Goal: Navigation & Orientation: Find specific page/section

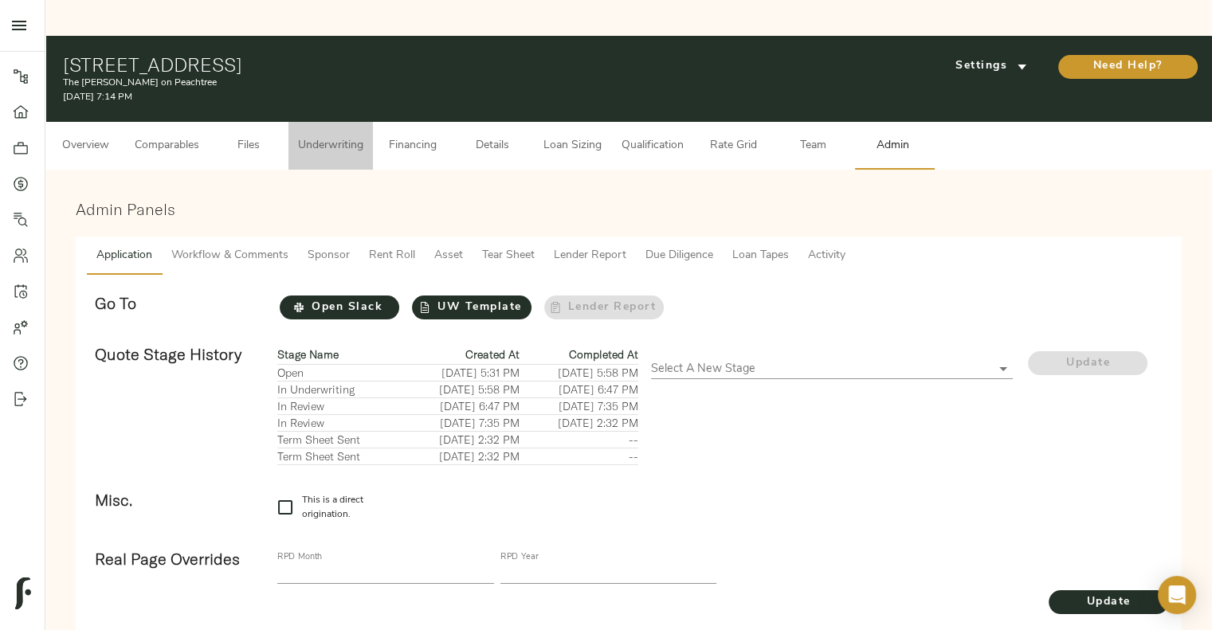
click at [351, 122] on button "Underwriting" at bounding box center [330, 146] width 84 height 48
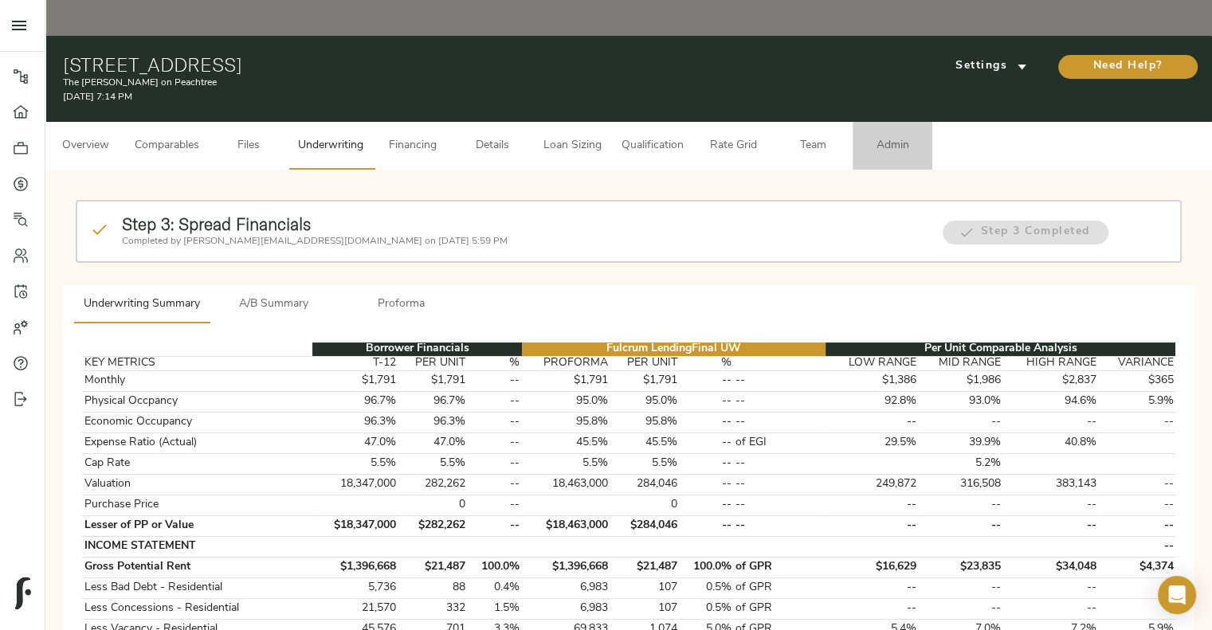
click at [882, 136] on span "Admin" at bounding box center [892, 146] width 61 height 20
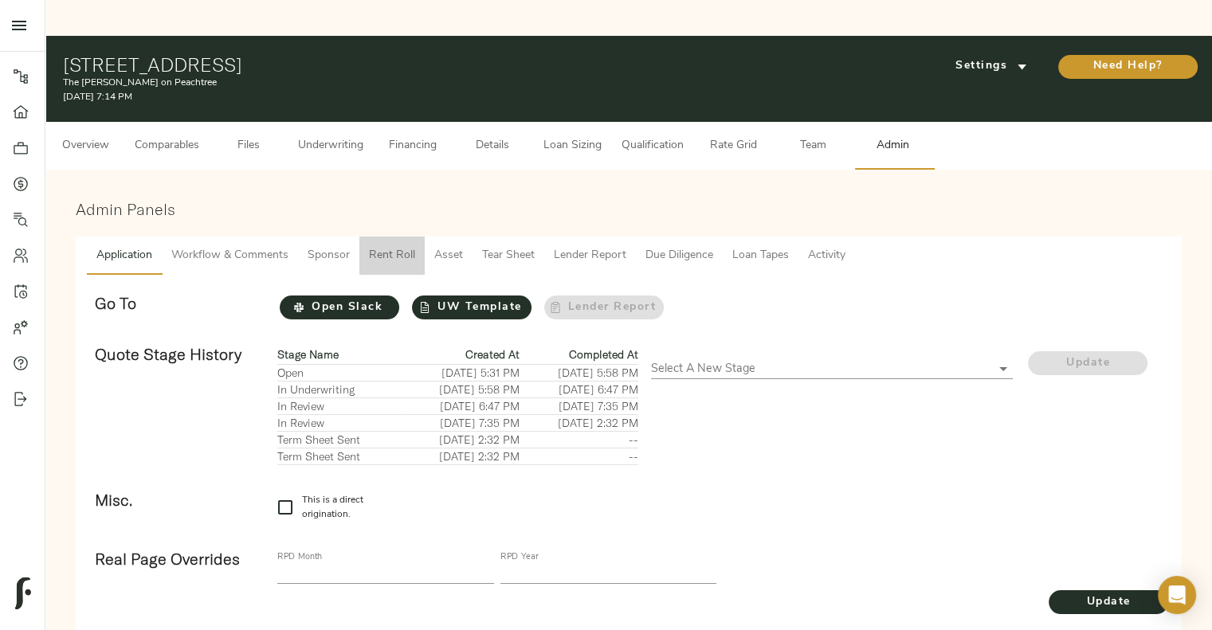
click at [389, 246] on span "Rent Roll" at bounding box center [392, 256] width 46 height 20
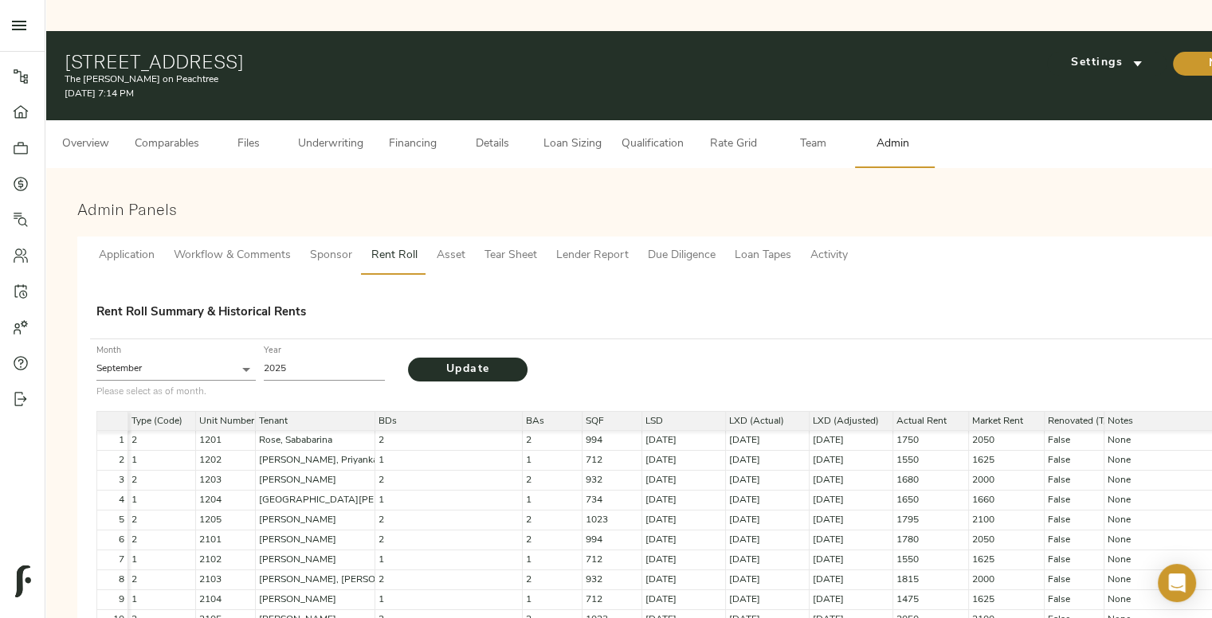
scroll to position [4, 0]
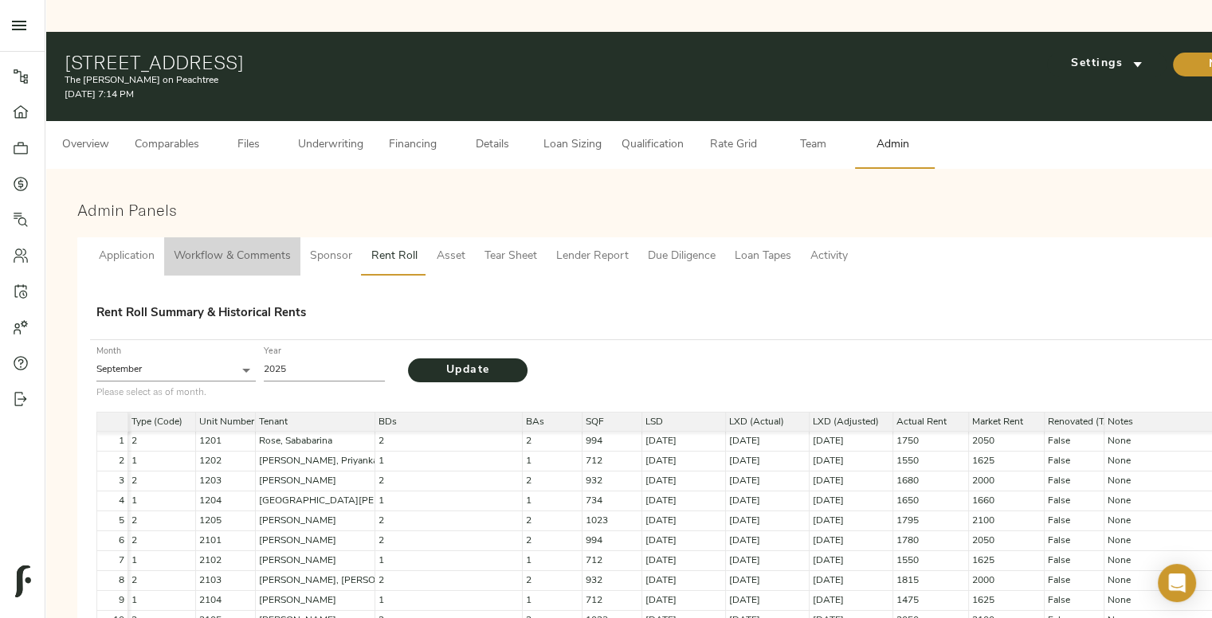
click at [205, 237] on button "Workflow & Comments" at bounding box center [232, 256] width 136 height 38
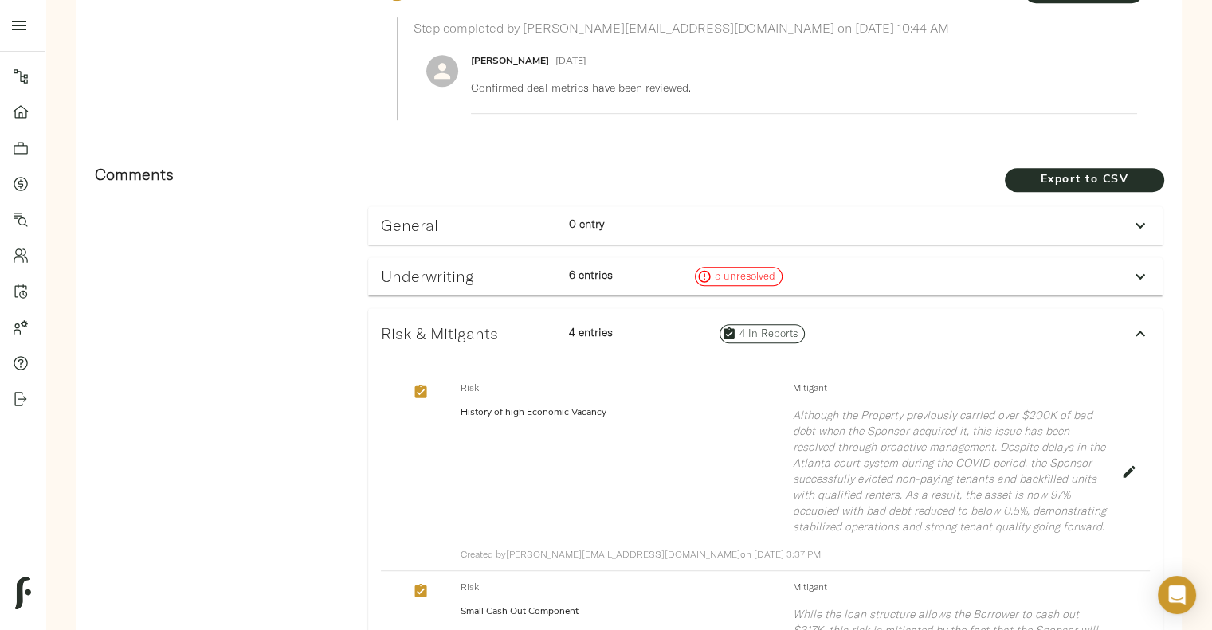
scroll to position [857, 0]
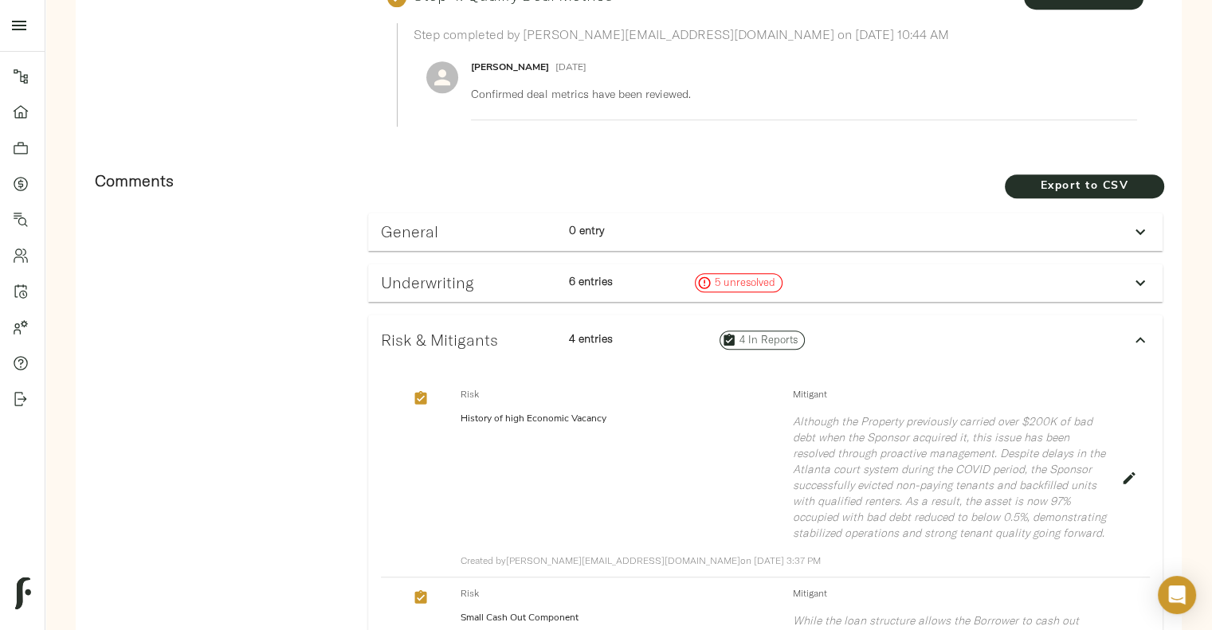
click at [453, 273] on h3 "Underwriting" at bounding box center [468, 282] width 175 height 18
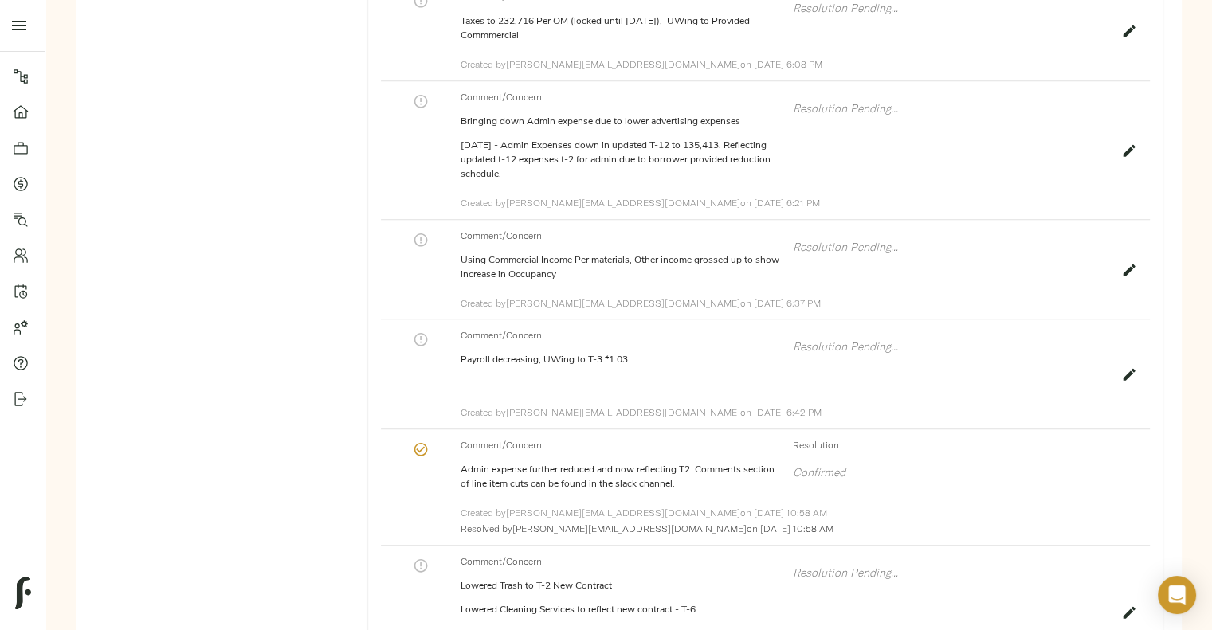
scroll to position [1205, 0]
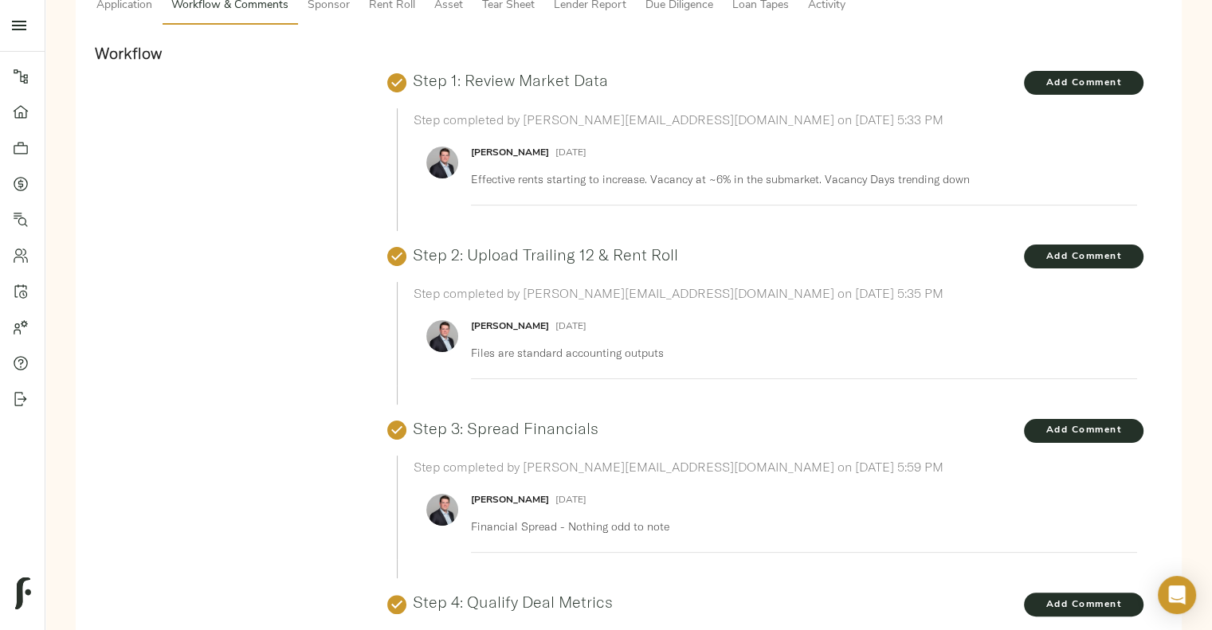
scroll to position [0, 0]
